Goal: Check status: Check status

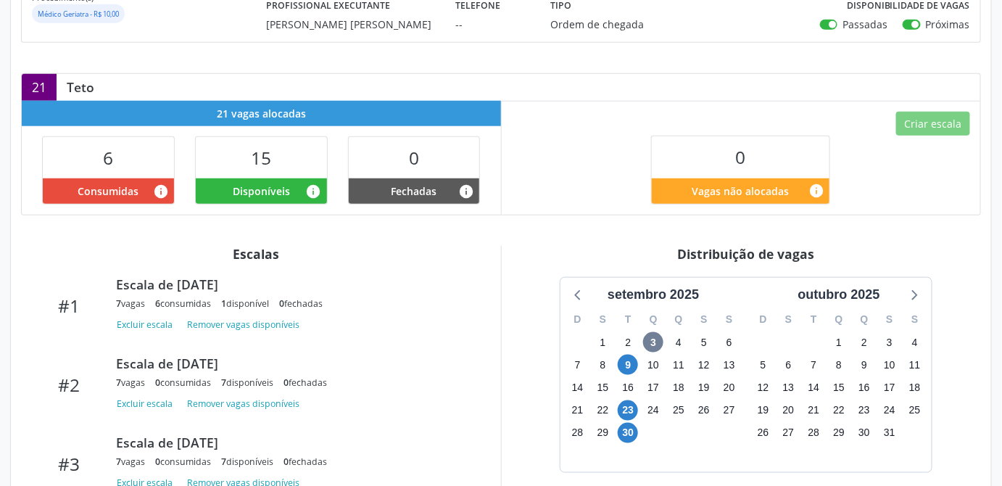
scroll to position [72, 0]
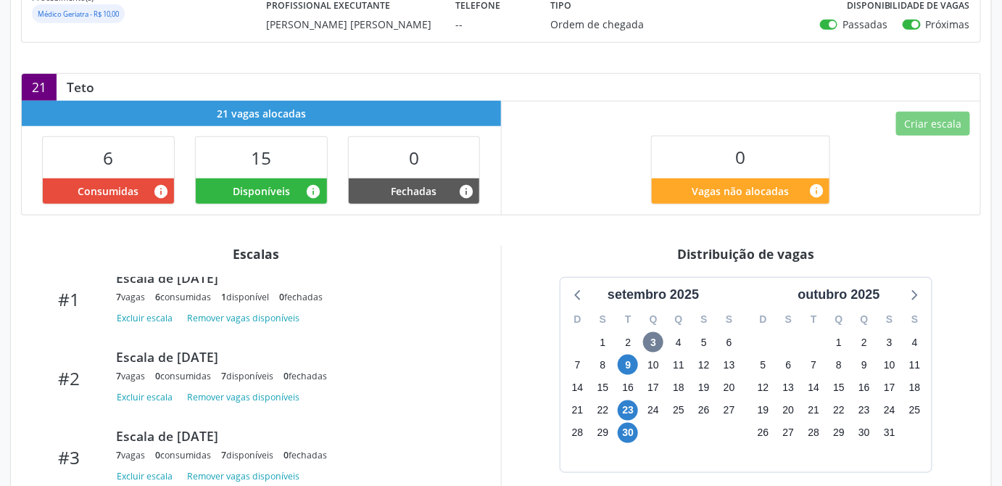
click at [528, 255] on div "Distribuição de vagas setembro 2025 D S T Q Q S S 31 1 2 3 4 5 6 7 8 9 10 11 12…" at bounding box center [746, 375] width 491 height 259
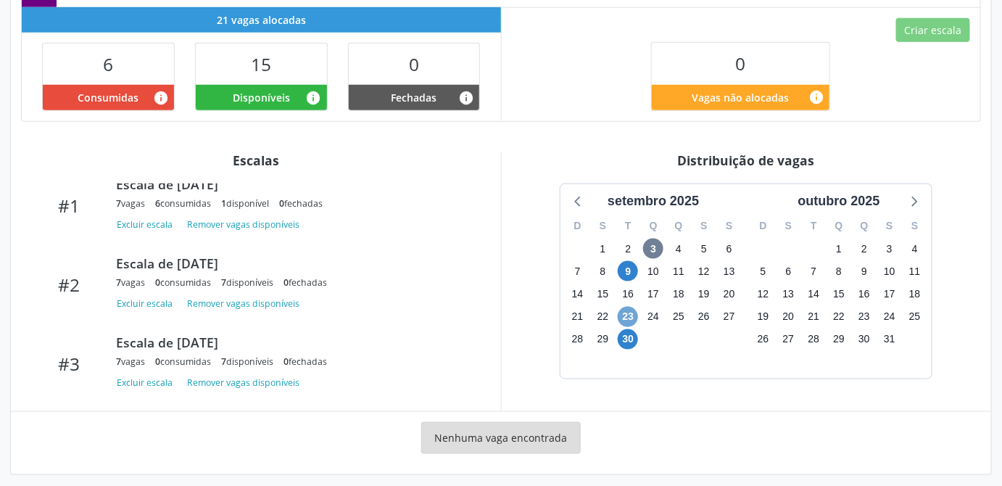
click at [627, 307] on span "23" at bounding box center [628, 317] width 20 height 20
click at [626, 307] on span "23" at bounding box center [628, 317] width 20 height 20
click at [708, 423] on div "Nenhuma vaga encontrada" at bounding box center [501, 443] width 960 height 42
click at [948, 183] on div "setembro 2025 D S T Q Q S S 31 1 2 3 4 5 6 7 8 9 10 11 12 13 14 15 16 17 18 19 …" at bounding box center [747, 280] width 470 height 195
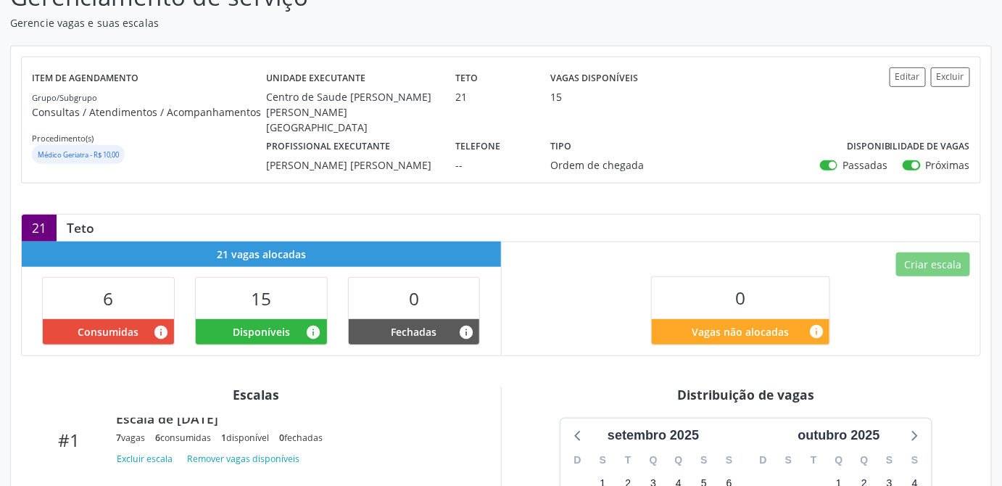
scroll to position [239, 0]
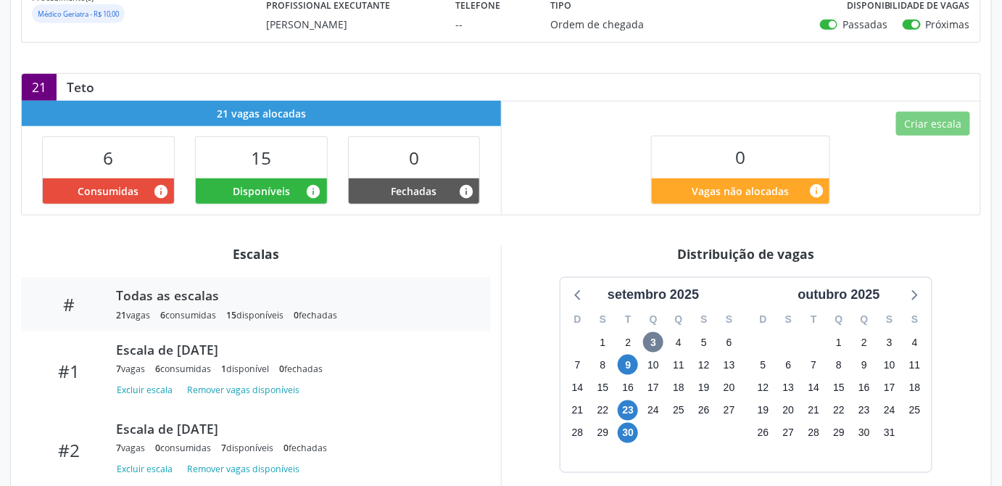
scroll to position [489, 0]
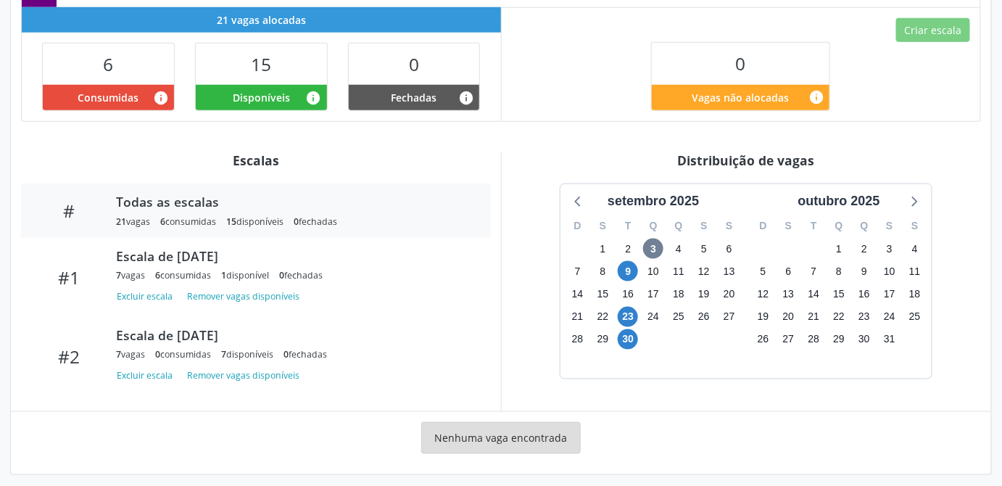
click at [940, 143] on div "Item de agendamento Grupo/Subgrupo Consultas / Atendimentos / Acompanhamentos P…" at bounding box center [501, 143] width 980 height 663
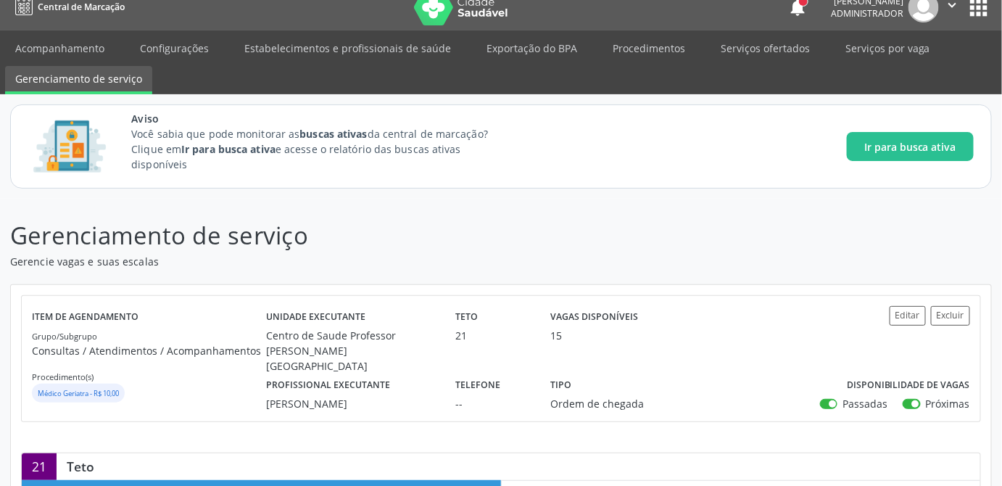
scroll to position [0, 0]
